Goal: Find specific page/section: Find specific page/section

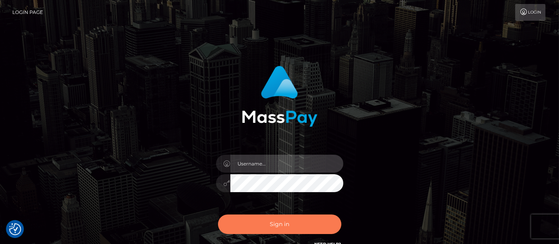
type input "matthew.wong"
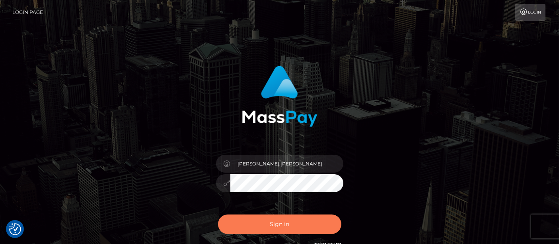
click at [263, 227] on button "Sign in" at bounding box center [279, 224] width 123 height 20
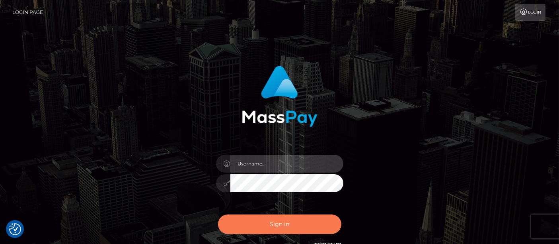
type input "matthew.wong"
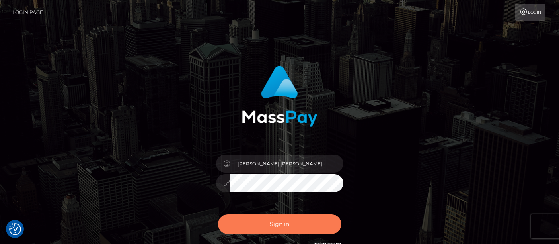
click at [274, 222] on button "Sign in" at bounding box center [279, 224] width 123 height 20
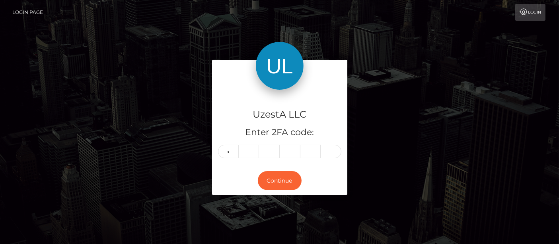
type input "0"
type input "1"
type input "7"
type input "3"
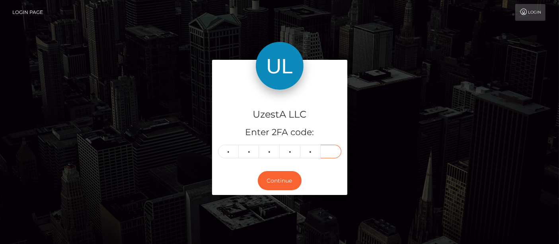
type input "9"
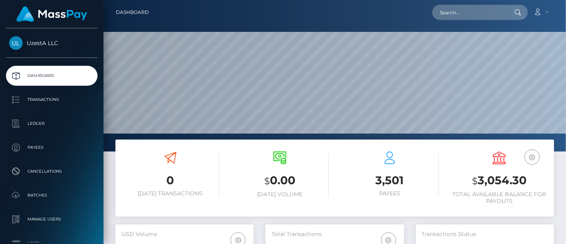
scroll to position [141, 138]
click at [466, 13] on input "text" at bounding box center [469, 12] width 75 height 15
paste input "0959472"
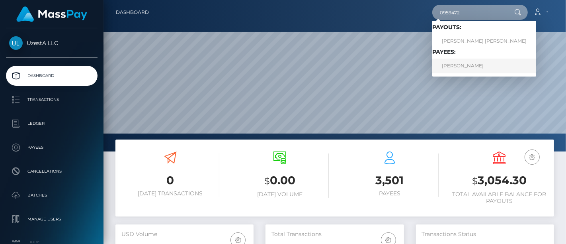
type input "0959472"
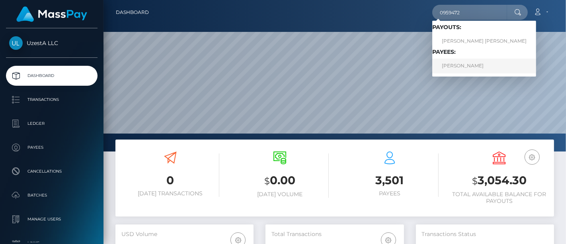
click at [457, 64] on link "Norman James Bond" at bounding box center [484, 66] width 104 height 15
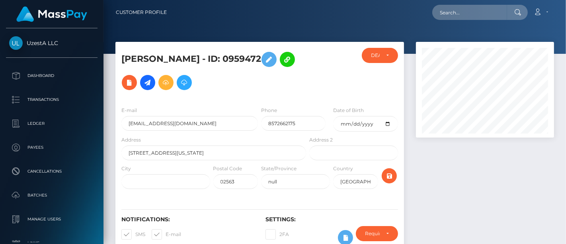
scroll to position [96, 138]
